Goal: Task Accomplishment & Management: Use online tool/utility

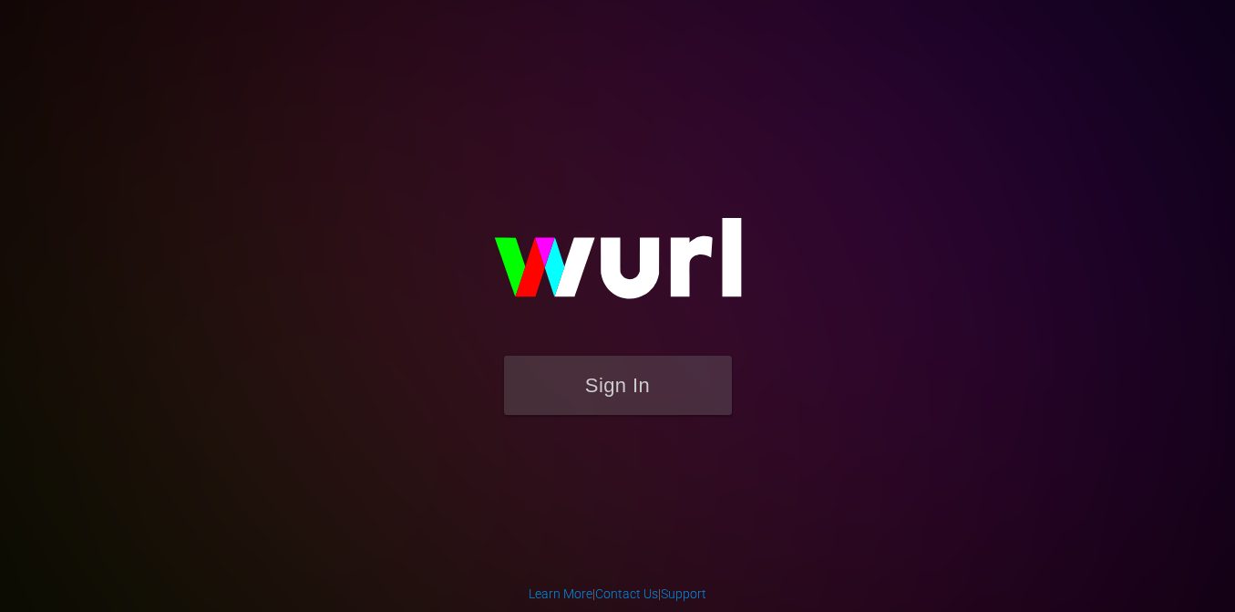
click at [556, 439] on div "Sign In" at bounding box center [617, 305] width 419 height 291
click at [571, 377] on button "Sign In" at bounding box center [618, 384] width 228 height 59
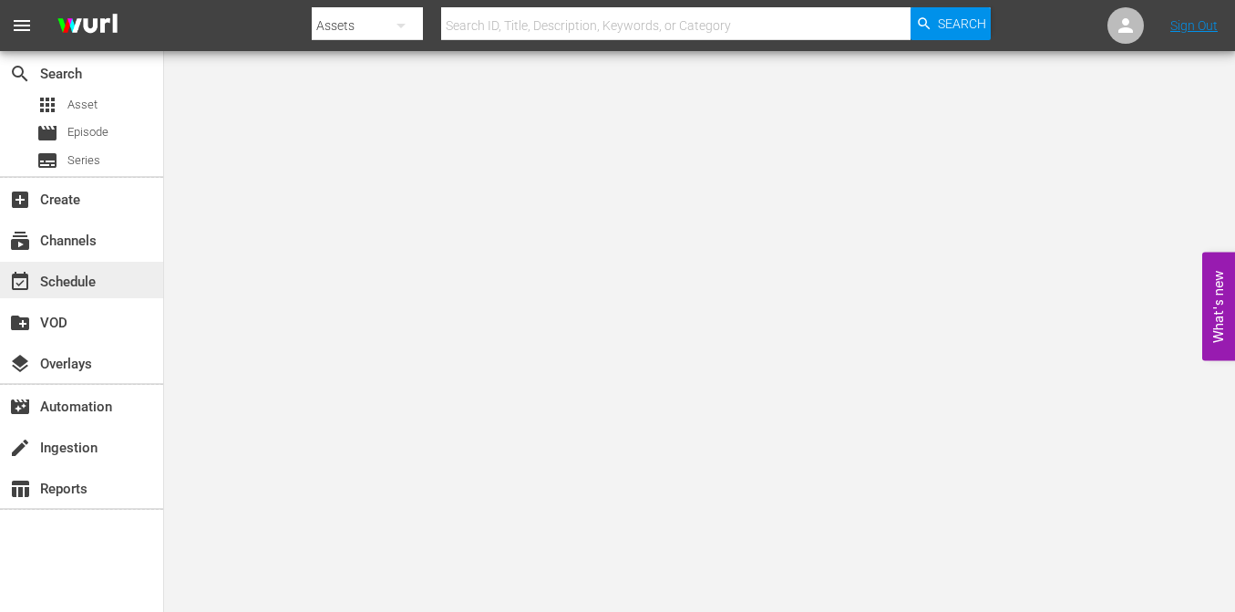
click at [25, 289] on span "event_available" at bounding box center [20, 282] width 22 height 22
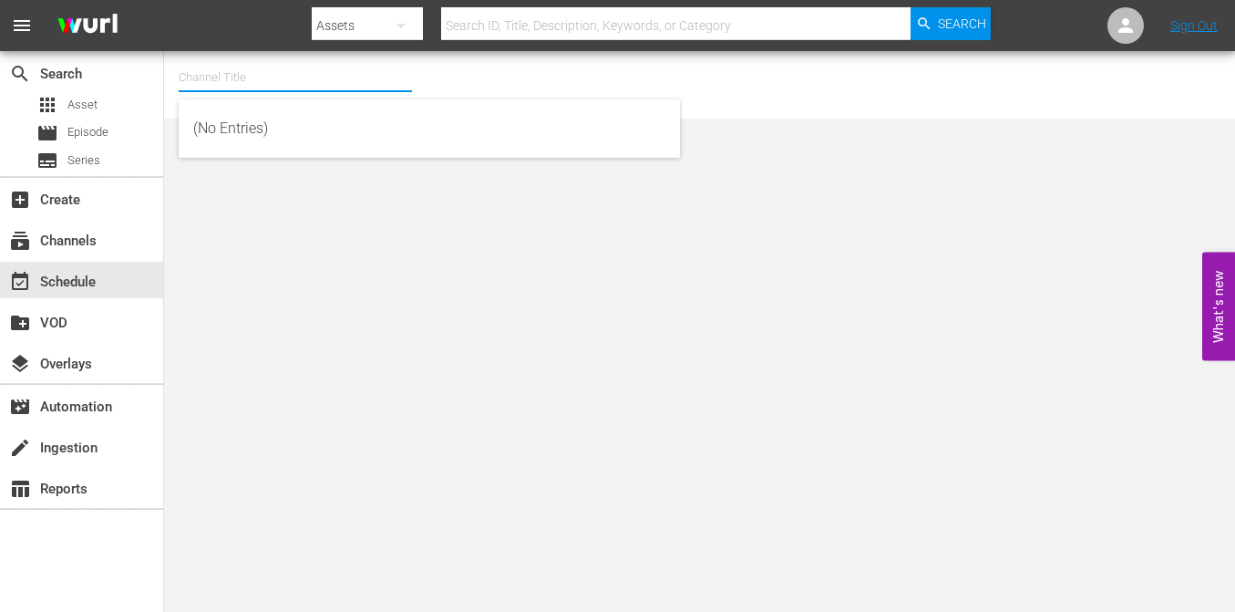
click at [313, 72] on input "text" at bounding box center [295, 78] width 233 height 44
click at [248, 177] on div "talkSPORT (1979 - akta_llc_talksport_1)" at bounding box center [429, 172] width 472 height 44
type input "talkSPORT (1979 - akta_llc_talksport_1)"
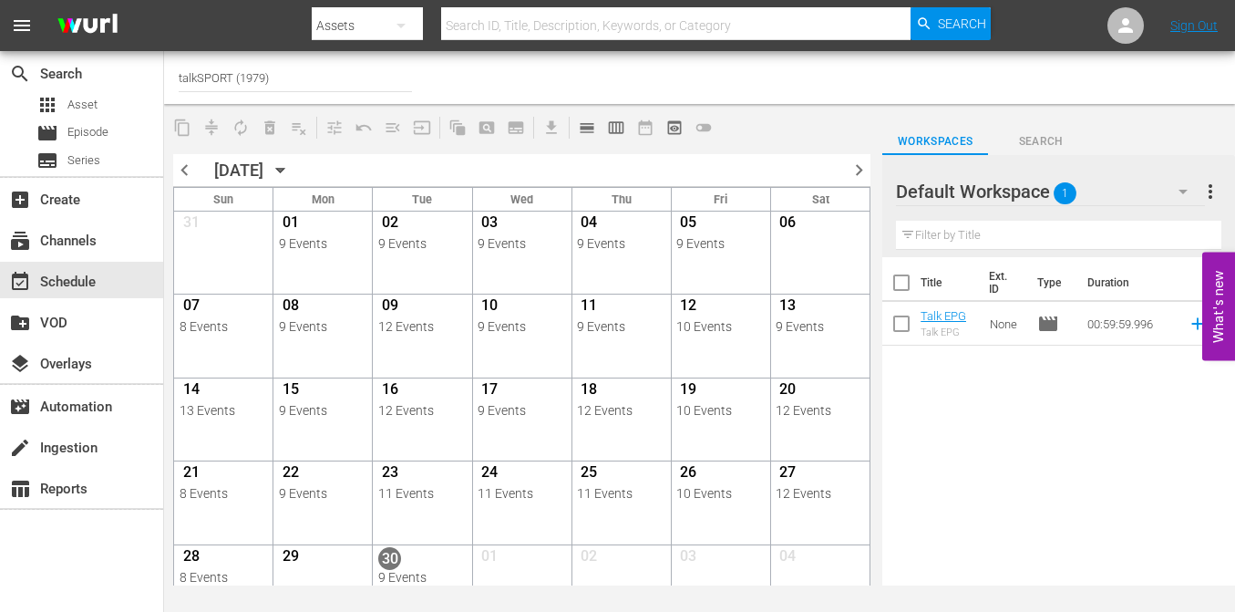
click at [925, 468] on div "Title Ext. ID Type Duration Talk EPG Talk EPG None movie 00:59:59.996 reorder" at bounding box center [1058, 422] width 353 height 331
click at [880, 461] on div "content_copy compress autorenew_outlined delete_forever_outlined playlist_remov…" at bounding box center [699, 344] width 1071 height 481
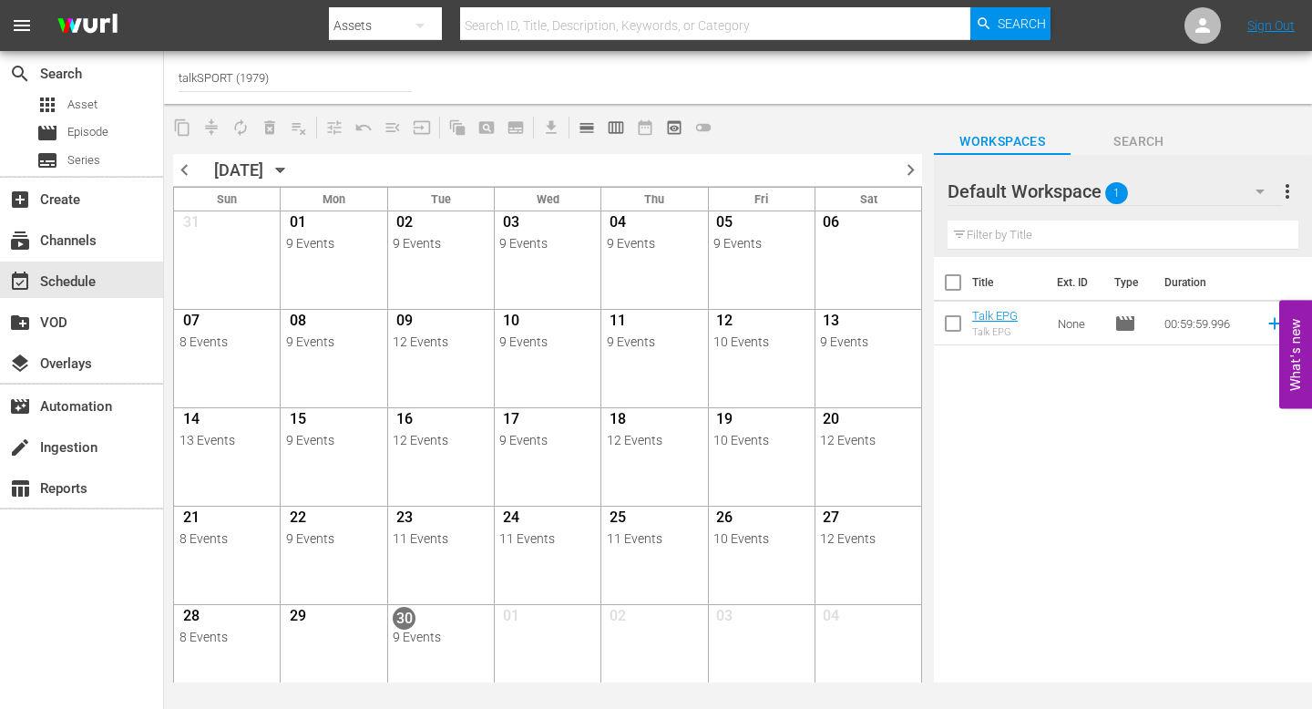
click at [1094, 521] on div "Title Ext. ID Type Duration Talk EPG Talk EPG None movie 00:59:59.996 reorder" at bounding box center [1123, 471] width 378 height 428
